Goal: Task Accomplishment & Management: Use online tool/utility

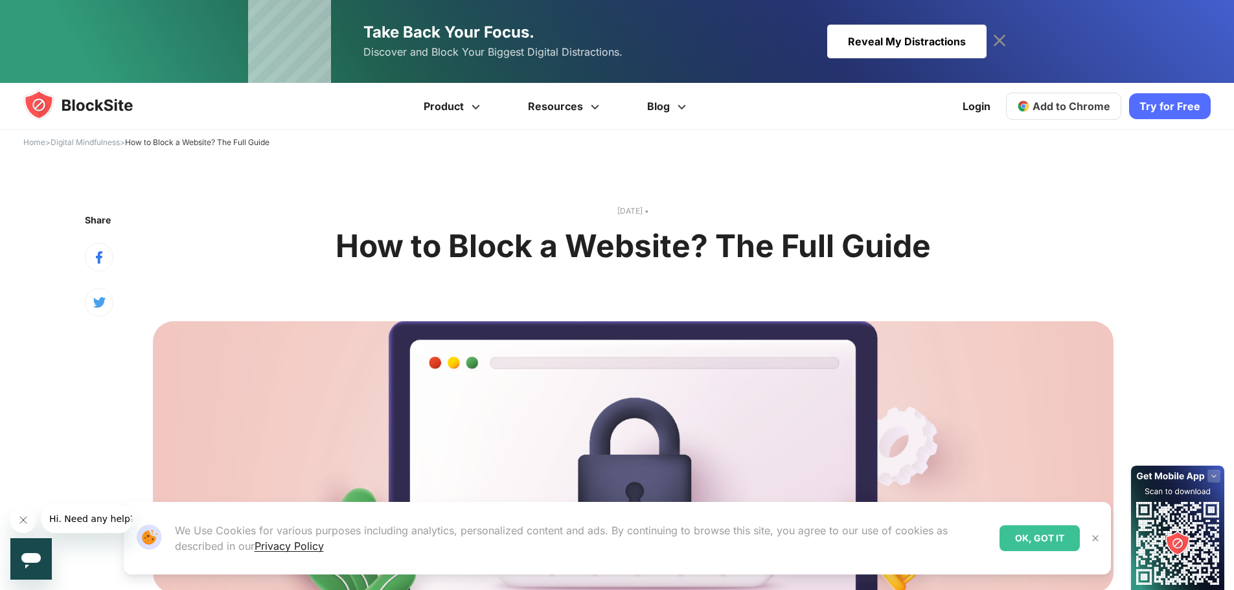
click at [1074, 104] on span "Add to Chrome" at bounding box center [1071, 106] width 78 height 13
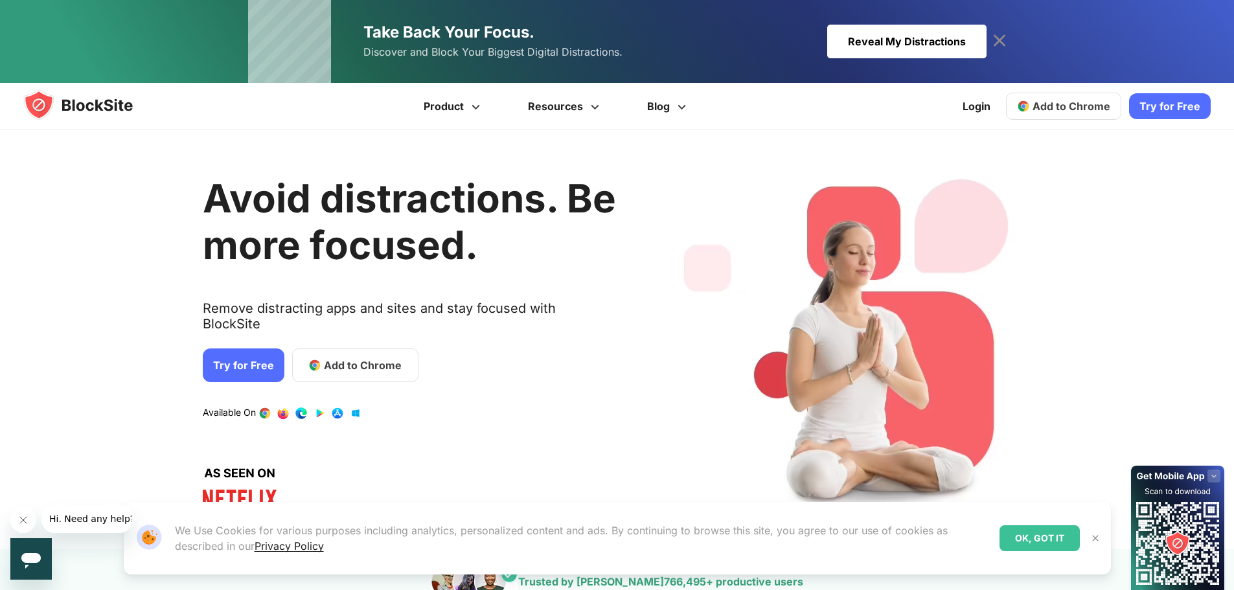
click at [341, 357] on span "Add to Chrome" at bounding box center [363, 365] width 78 height 16
